Goal: Find specific page/section: Find specific page/section

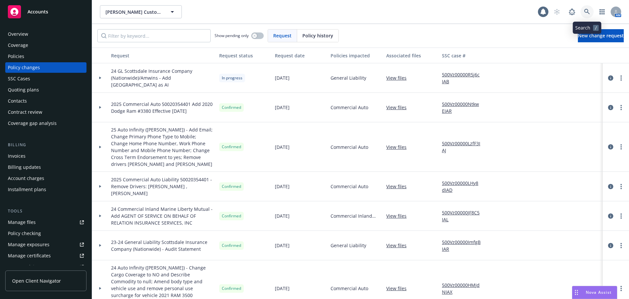
drag, startPoint x: 581, startPoint y: 13, endPoint x: 589, endPoint y: 12, distance: 8.2
click at [589, 12] on icon at bounding box center [587, 12] width 6 height 6
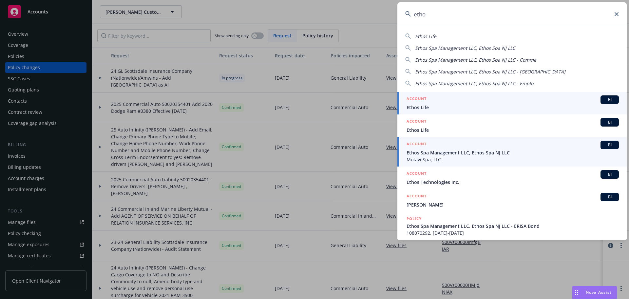
type input "etho"
click at [516, 160] on span "Motavi Spa, LLC" at bounding box center [512, 159] width 212 height 7
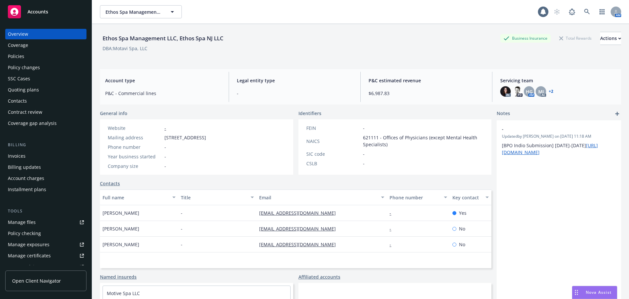
click at [41, 55] on div "Policies" at bounding box center [46, 56] width 76 height 10
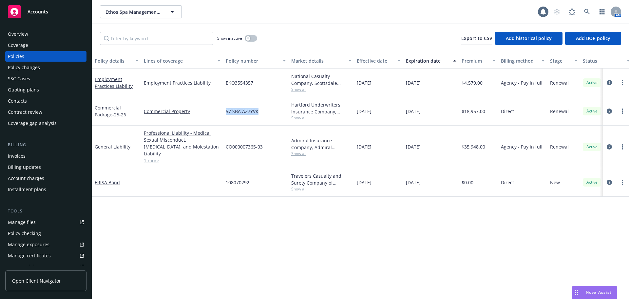
drag, startPoint x: 262, startPoint y: 113, endPoint x: 225, endPoint y: 119, distance: 36.8
click at [225, 119] on div "57 SBA AZ7YVK" at bounding box center [255, 111] width 65 height 28
copy span "57 SBA AZ7YVK"
